Goal: Information Seeking & Learning: Learn about a topic

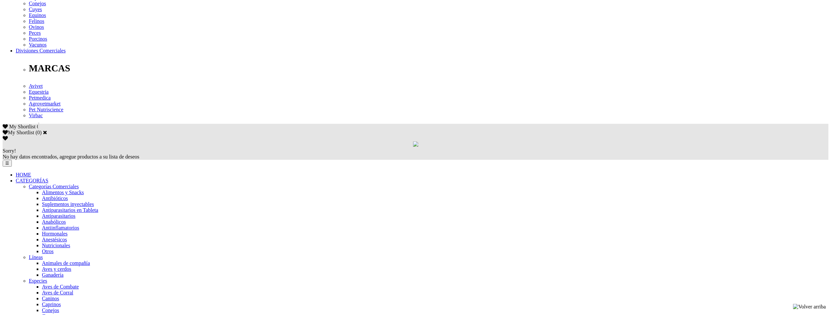
scroll to position [314, 0]
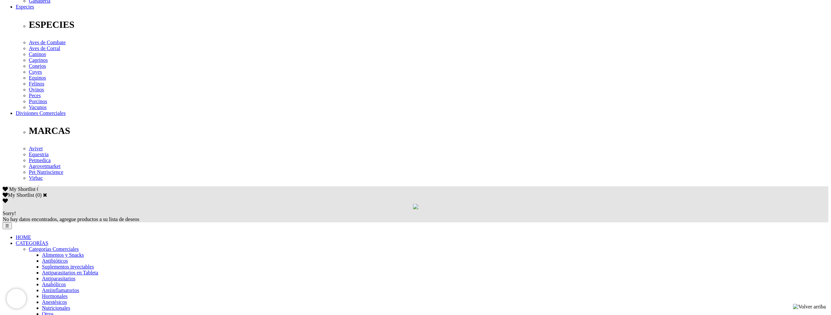
scroll to position [262, 0]
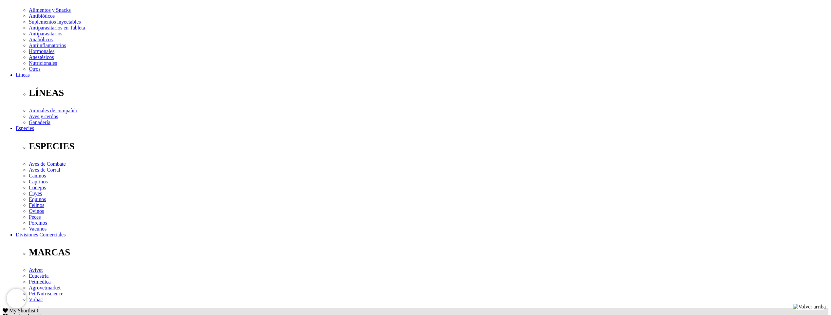
scroll to position [33, 0]
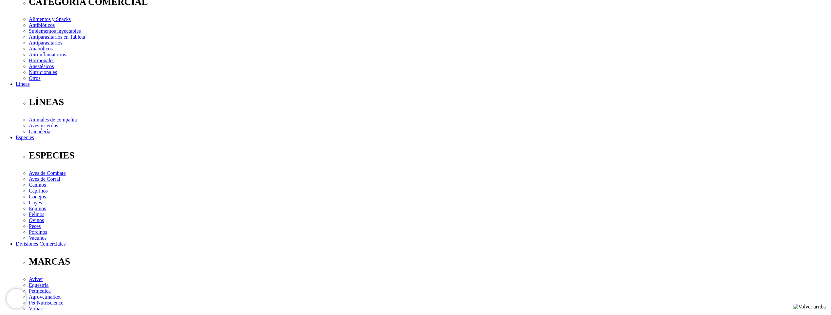
scroll to position [131, 0]
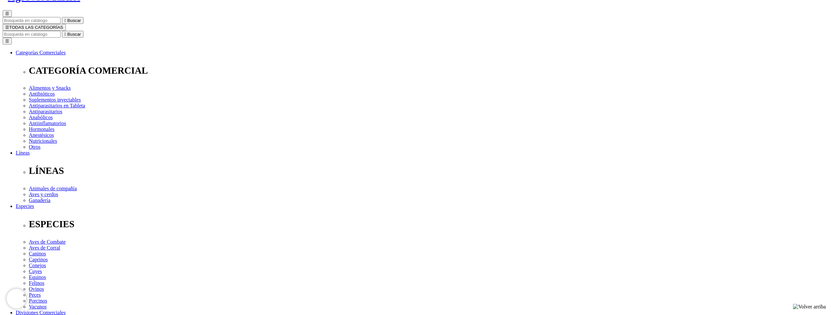
scroll to position [98, 0]
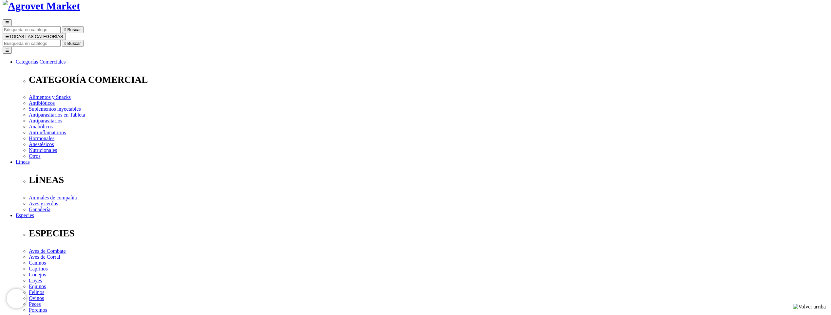
scroll to position [33, 0]
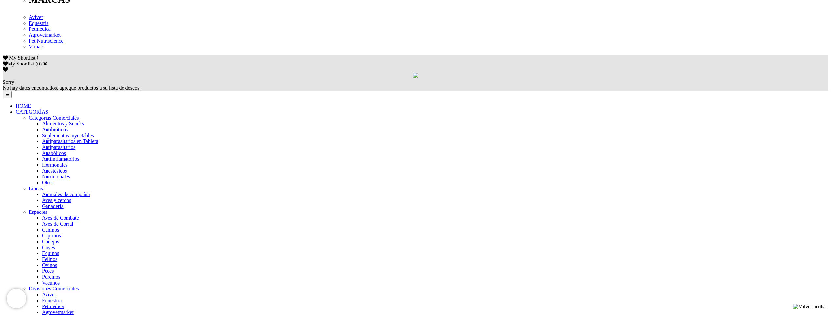
scroll to position [393, 0]
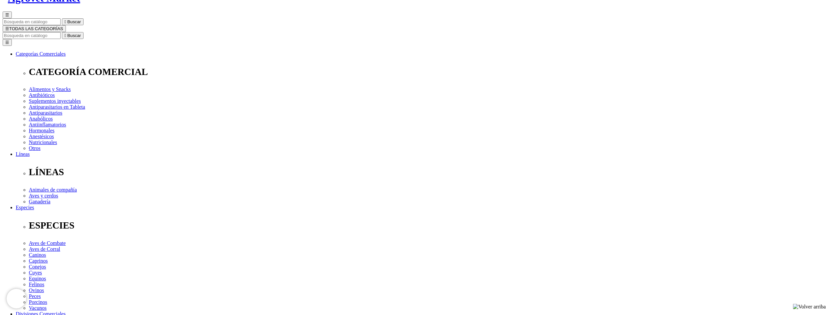
scroll to position [66, 0]
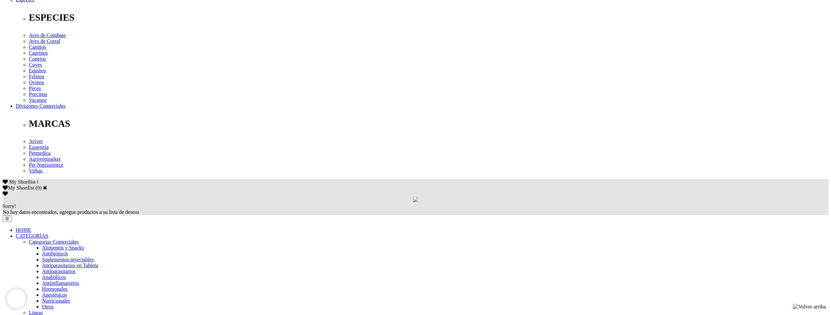
scroll to position [262, 0]
